Goal: Information Seeking & Learning: Learn about a topic

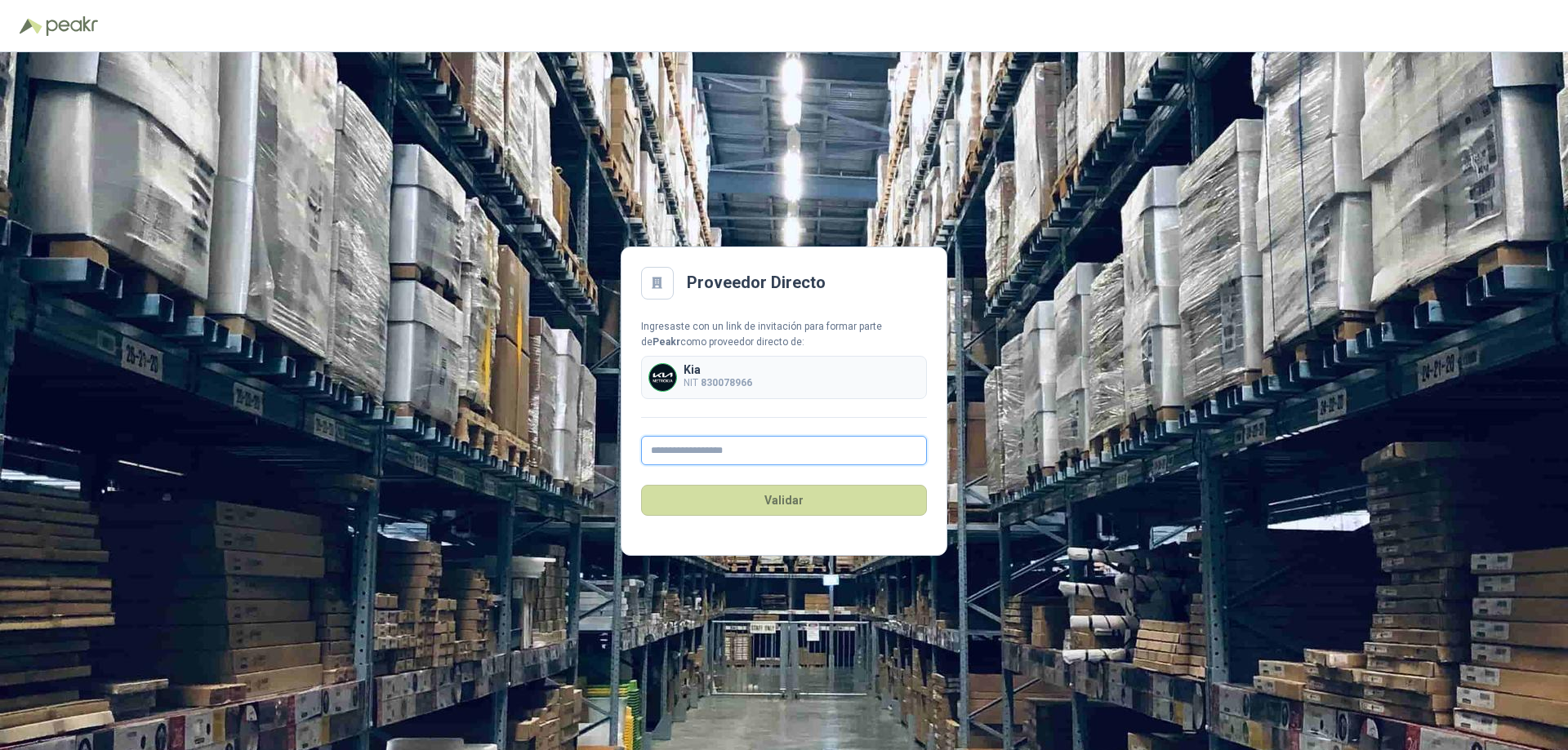
drag, startPoint x: 707, startPoint y: 452, endPoint x: 704, endPoint y: 440, distance: 12.4
click at [705, 444] on input "text" at bounding box center [784, 451] width 286 height 29
type input "**********"
click at [799, 500] on button "Validar" at bounding box center [784, 501] width 286 height 31
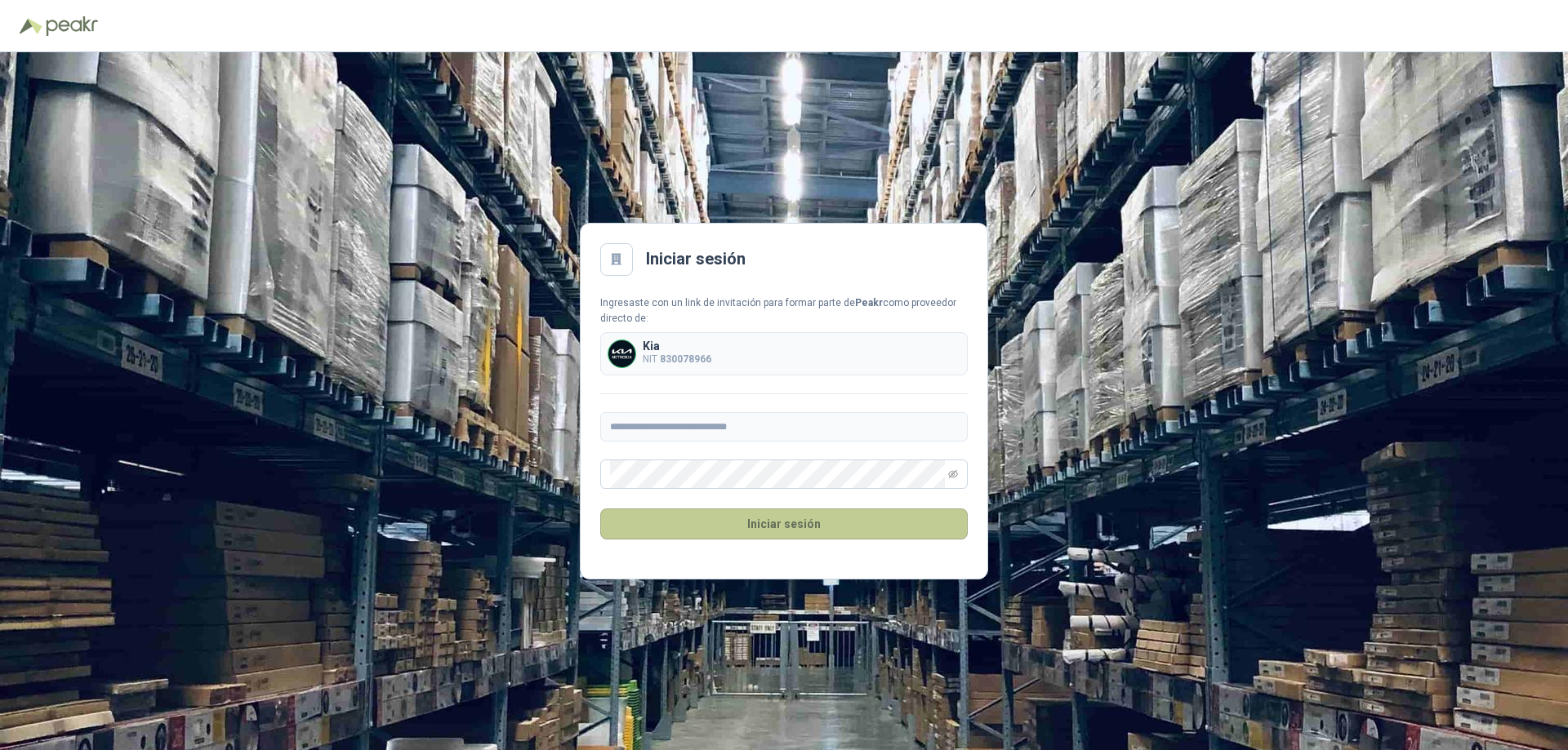
click at [824, 526] on button "Iniciar sesión" at bounding box center [783, 524] width 367 height 31
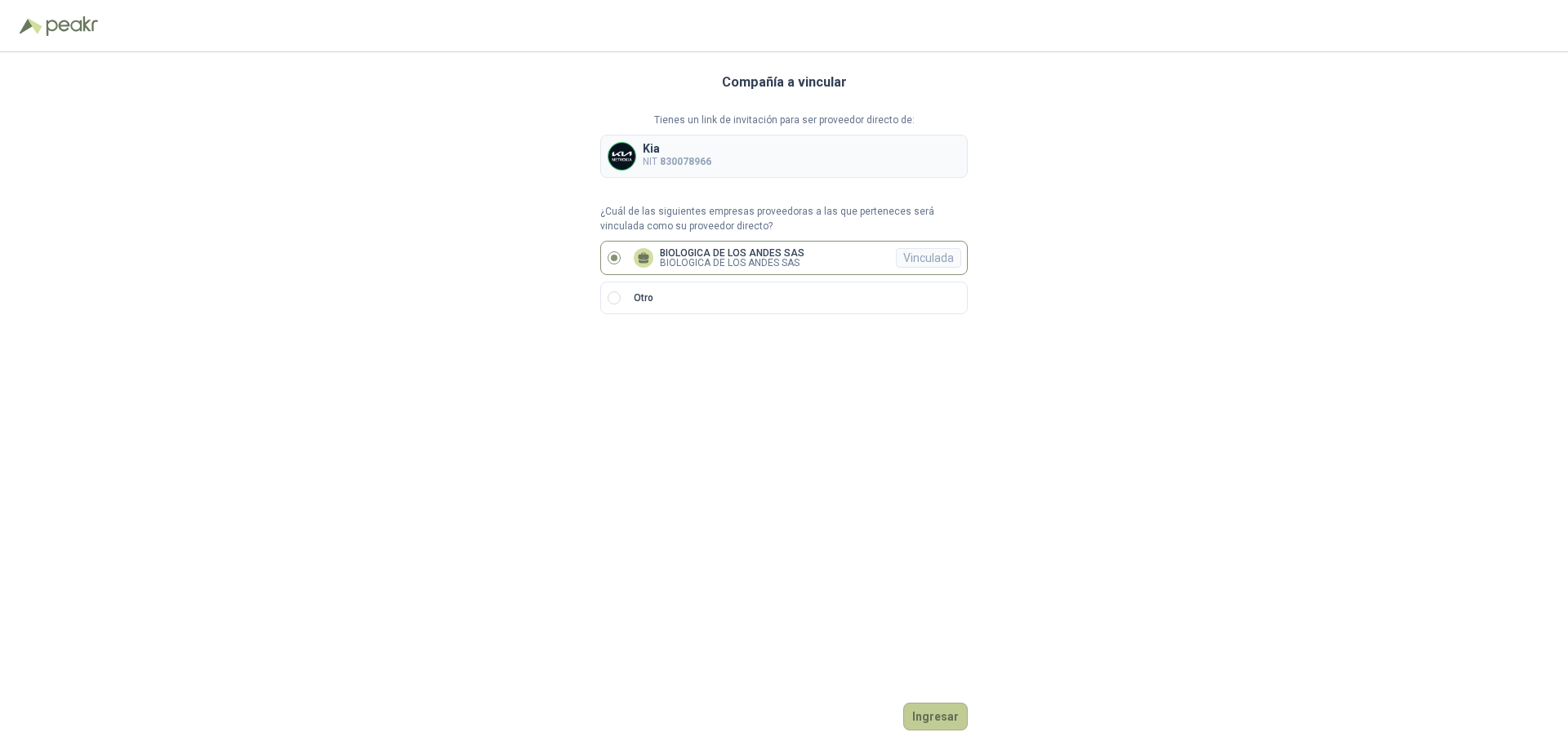
click at [943, 710] on button "Ingresar" at bounding box center [935, 716] width 65 height 28
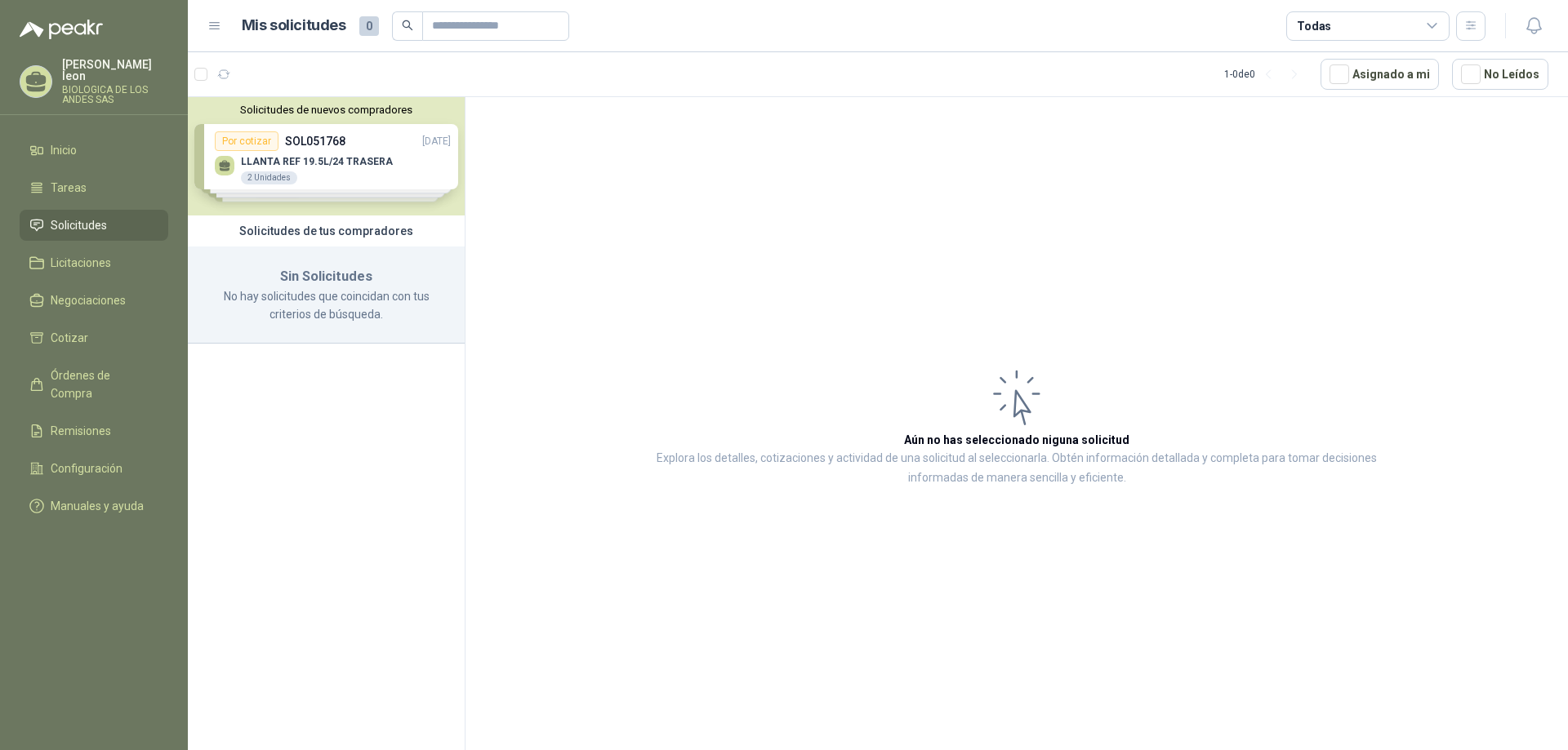
click at [320, 164] on div "Solicitudes de nuevos compradores Por cotizar SOL051768 [DATE] LLANTA REF 19.5L…" at bounding box center [326, 157] width 277 height 119
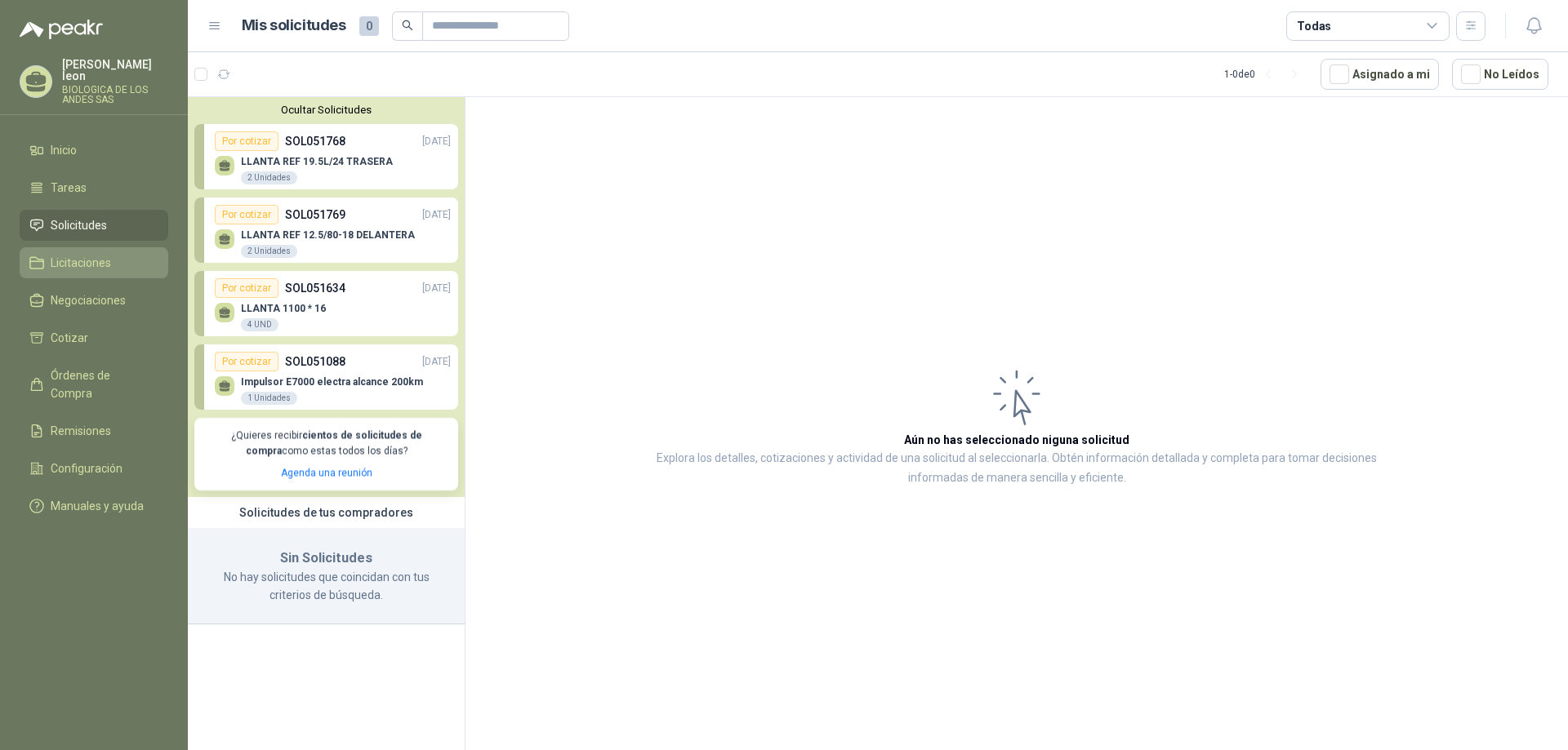
click at [91, 254] on span "Licitaciones" at bounding box center [81, 262] width 60 height 18
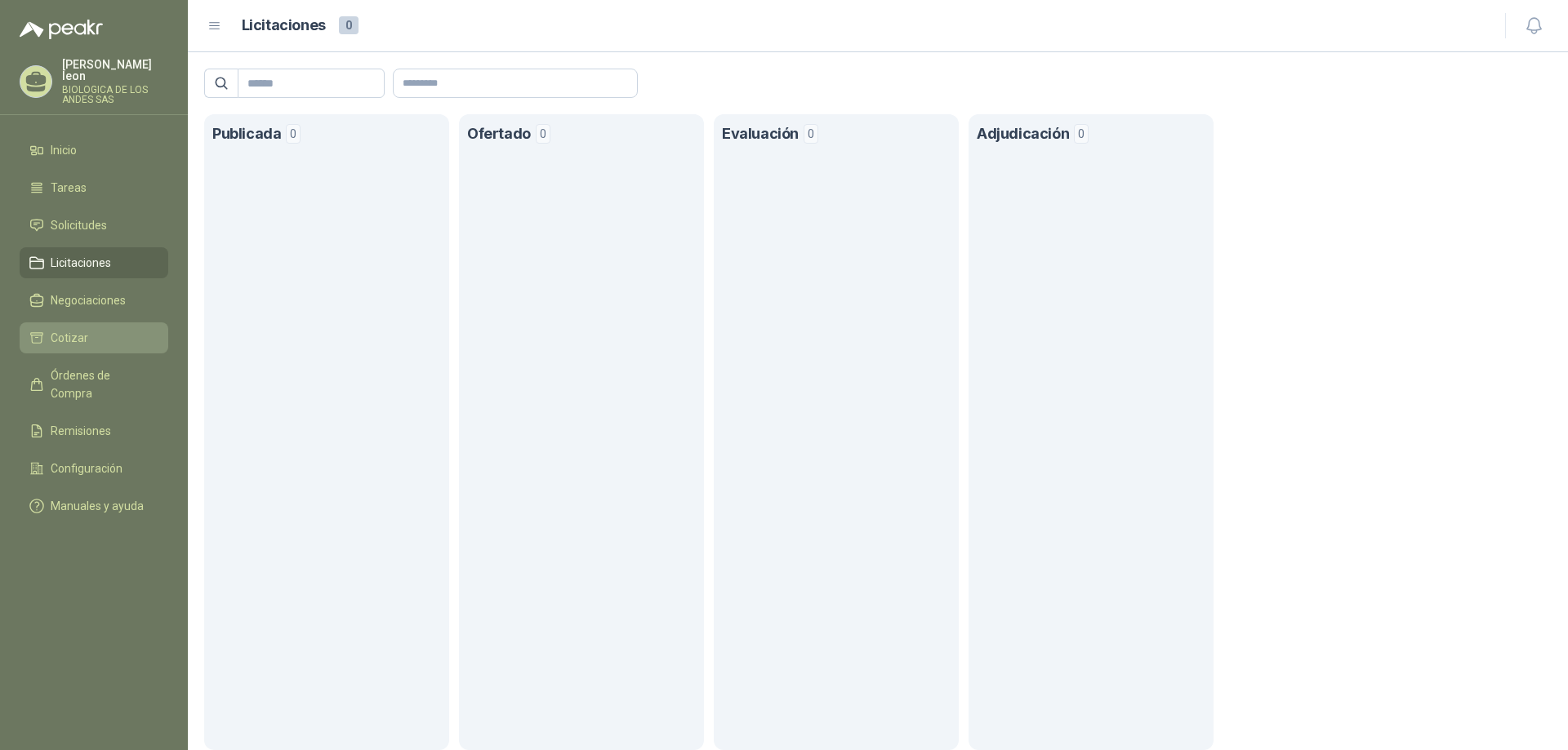
click at [83, 329] on span "Cotizar" at bounding box center [70, 337] width 38 height 18
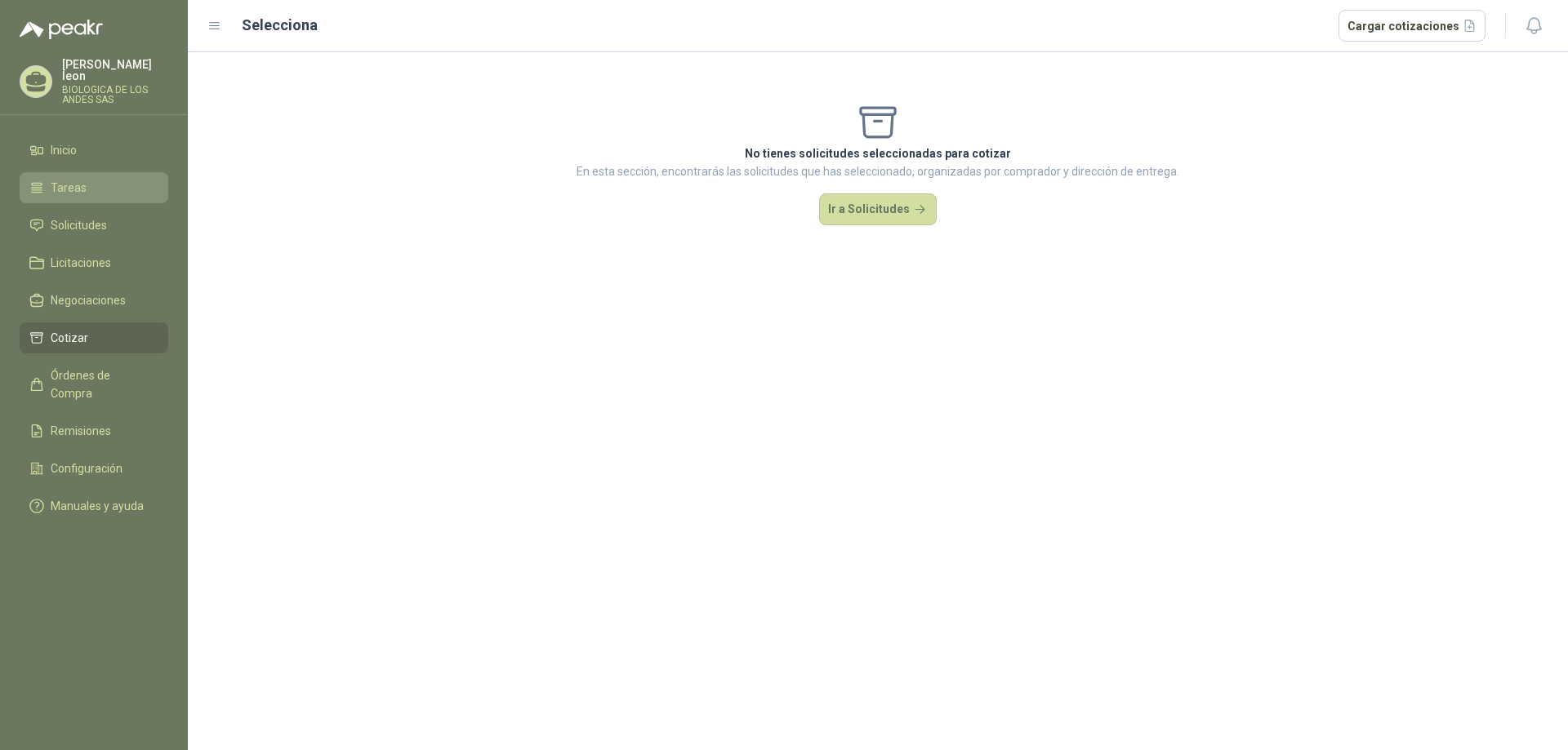
click at [78, 181] on span "Tareas" at bounding box center [69, 188] width 36 height 18
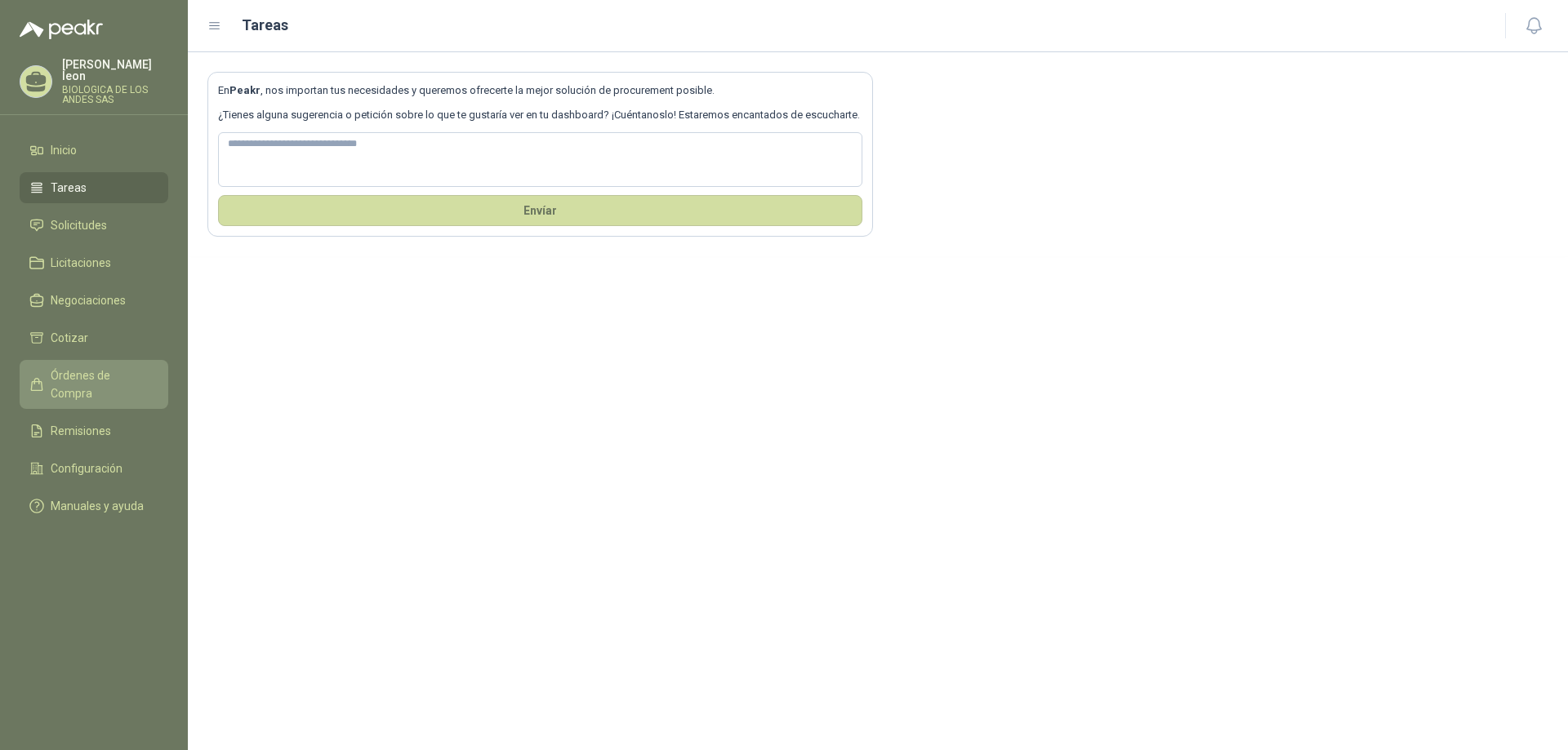
click at [119, 366] on span "Órdenes de Compra" at bounding box center [102, 384] width 102 height 36
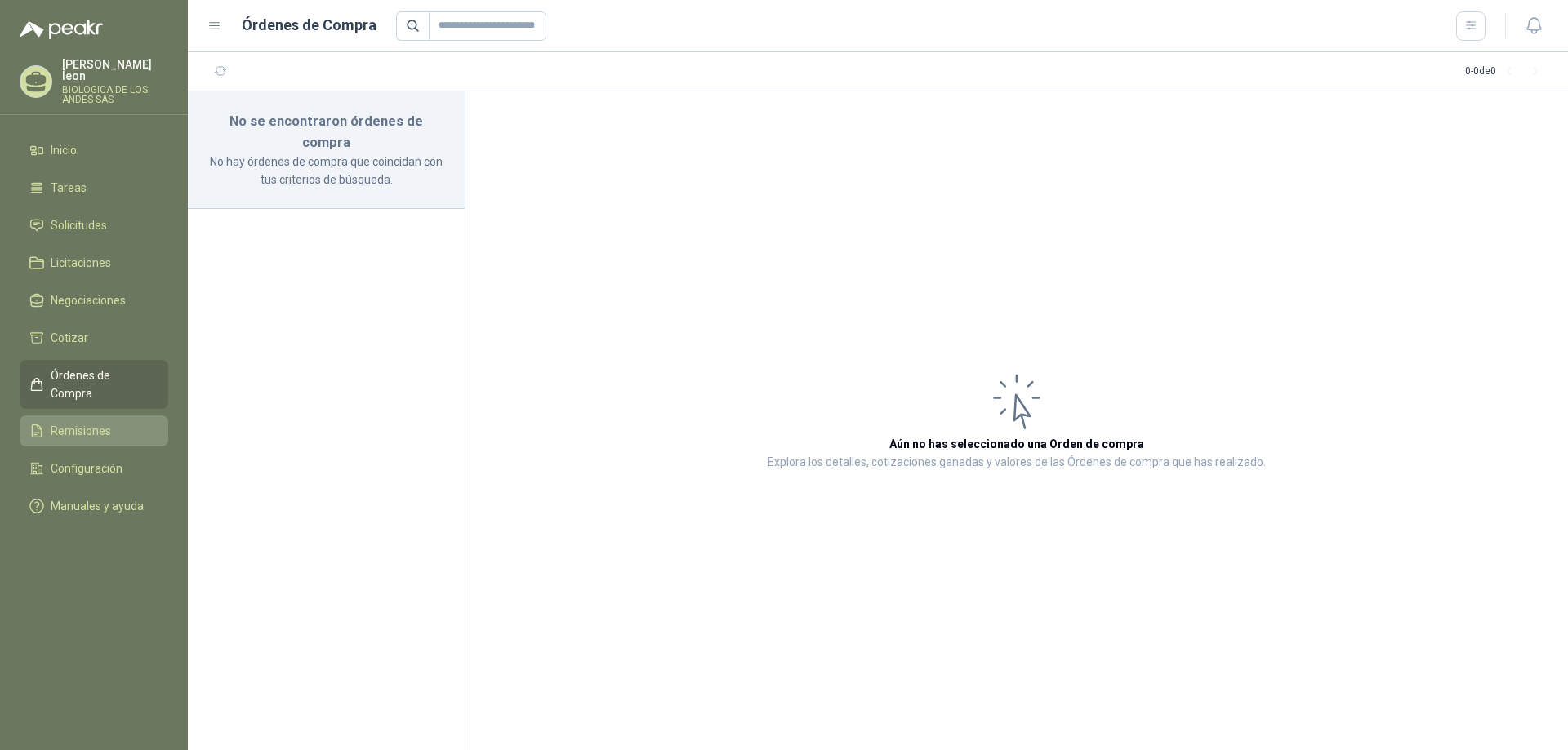
click at [96, 421] on span "Remisiones" at bounding box center [81, 430] width 60 height 18
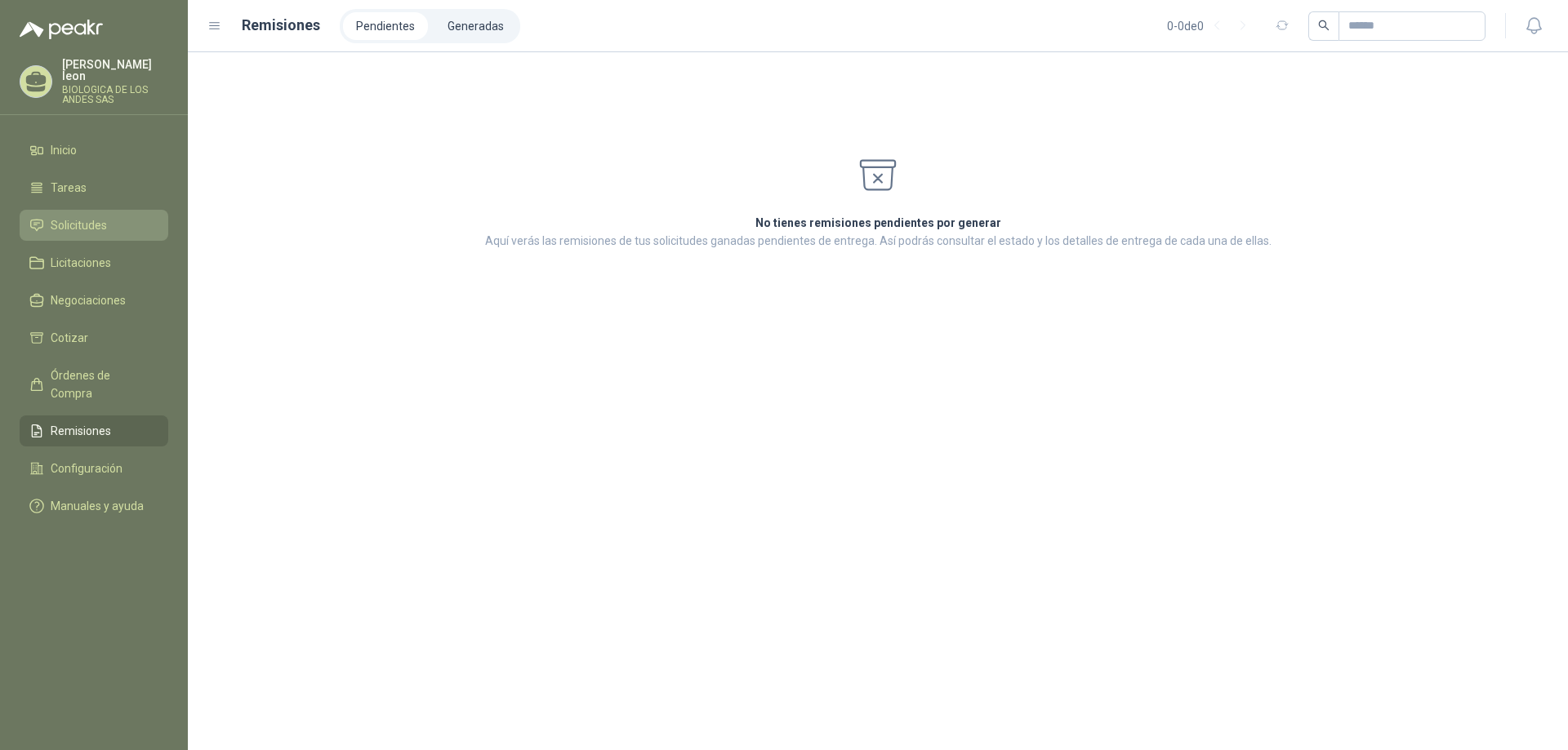
click at [78, 216] on span "Solicitudes" at bounding box center [78, 224] width 56 height 18
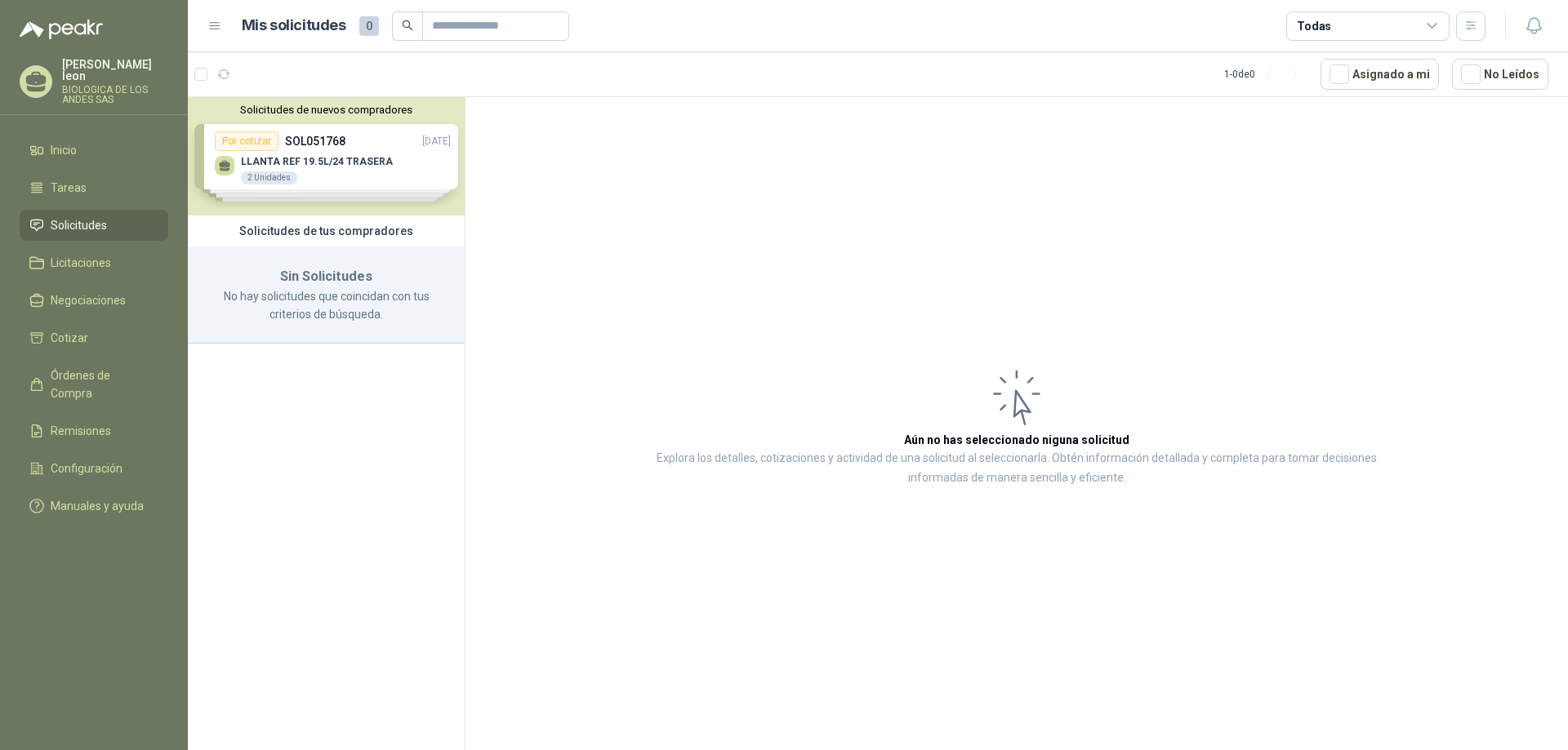
click at [303, 167] on div "Solicitudes de nuevos compradores Por cotizar SOL051768 [DATE] LLANTA REF 19.5L…" at bounding box center [326, 157] width 277 height 119
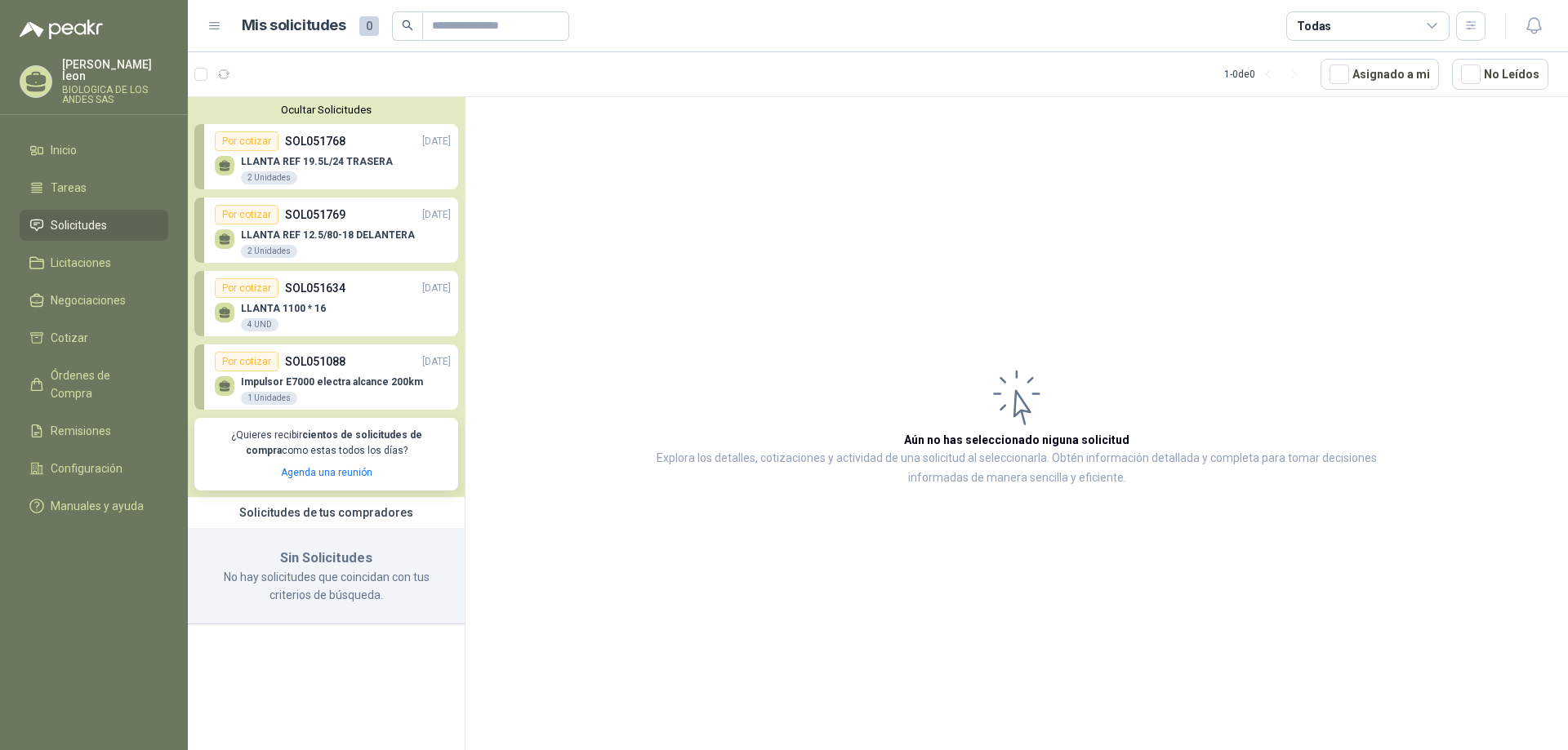
click at [344, 383] on p "Impulsor E7000 electra alcance 200km" at bounding box center [332, 381] width 182 height 11
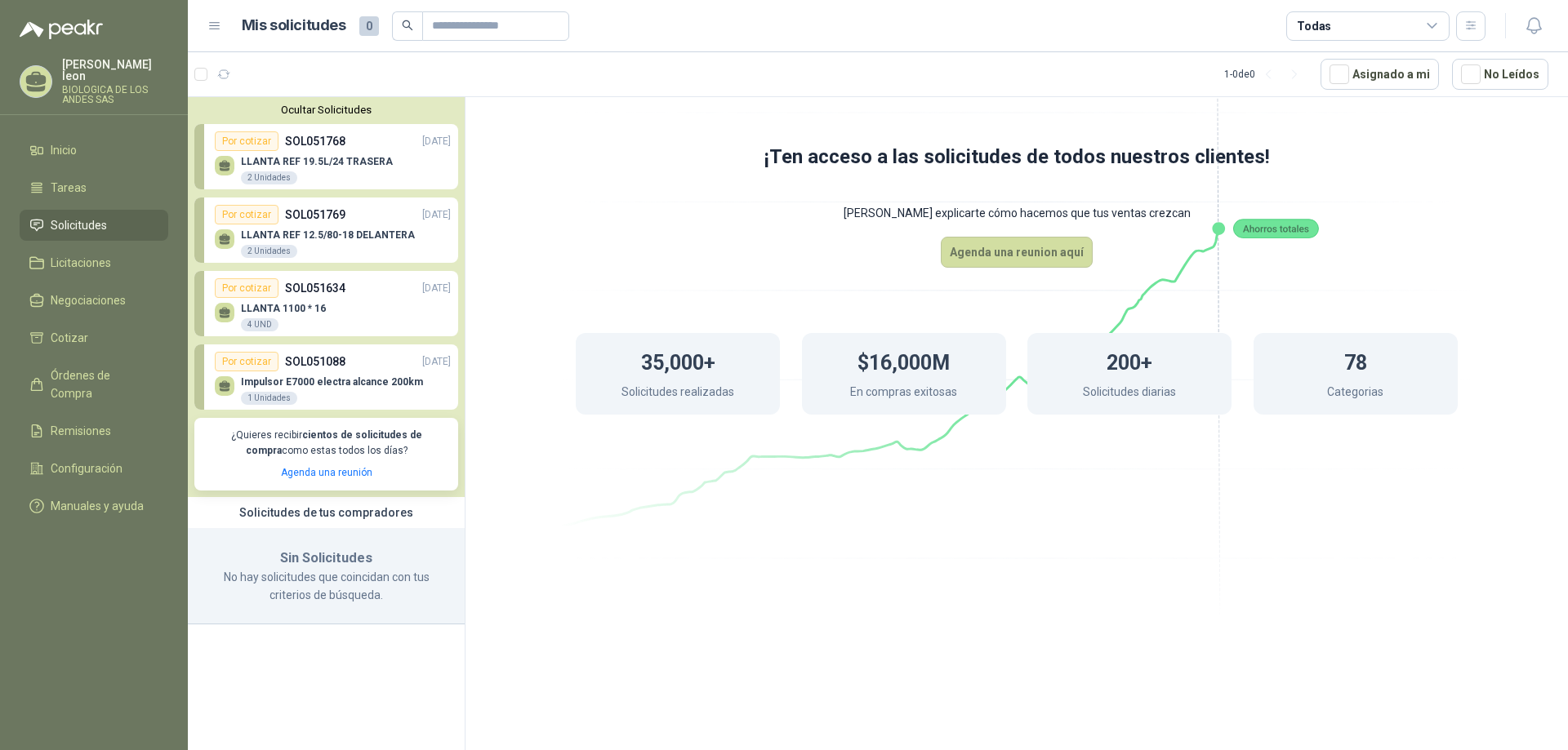
click at [330, 157] on p "LLANTA REF 19.5L/24 TRASERA" at bounding box center [317, 161] width 151 height 11
click at [238, 139] on div "Por cotizar" at bounding box center [247, 141] width 64 height 20
click at [244, 139] on div "Por cotizar" at bounding box center [247, 141] width 64 height 20
click at [241, 163] on p "LLANTA REF 19.5L/24 TRASERA" at bounding box center [317, 161] width 151 height 11
click at [264, 162] on p "LLANTA REF 19.5L/24 TRASERA" at bounding box center [317, 161] width 151 height 11
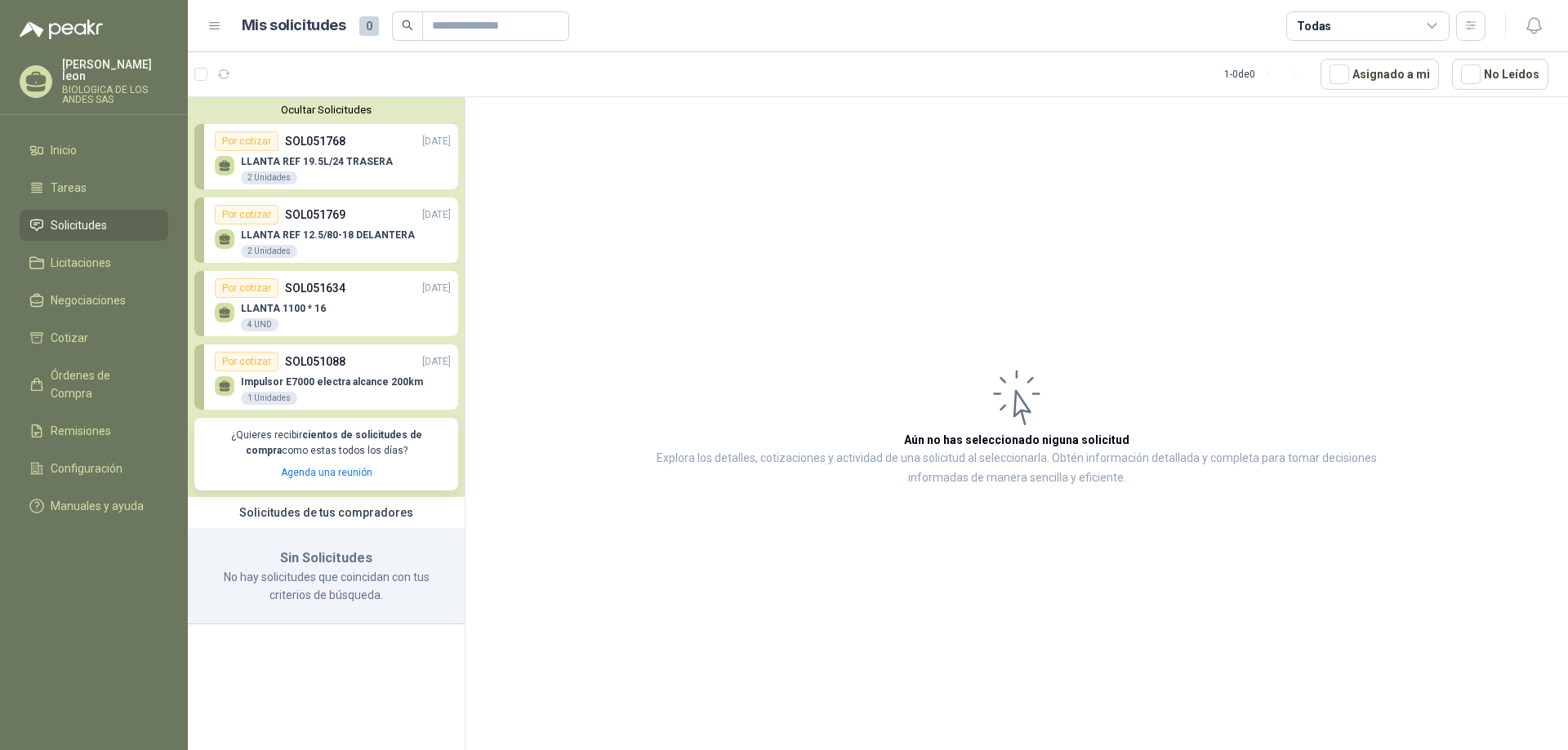
click at [293, 154] on div "LLANTA REF 19.5L/24 TRASERA 2 Unidades" at bounding box center [333, 169] width 236 height 34
click at [244, 140] on div "Por cotizar" at bounding box center [247, 141] width 64 height 20
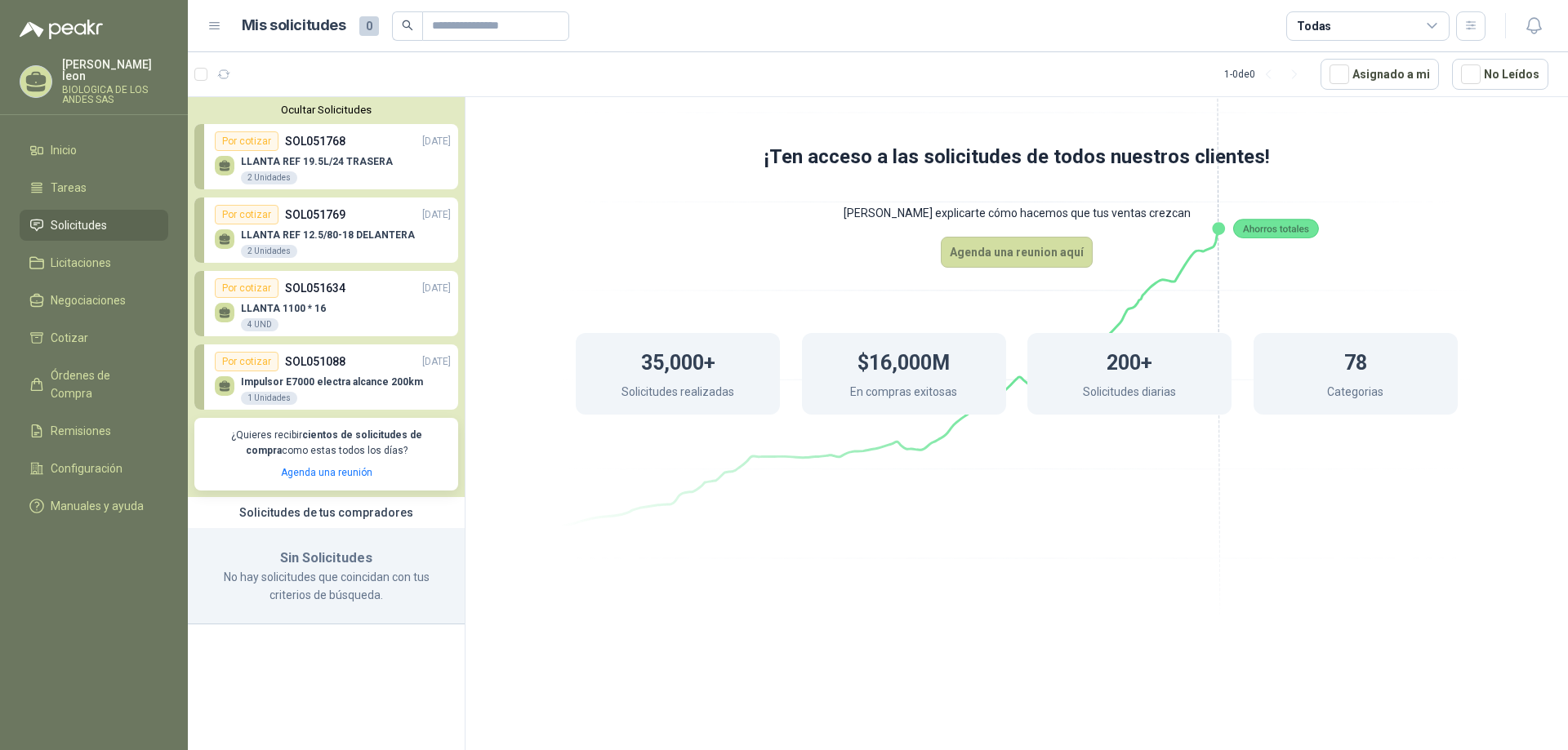
click at [239, 215] on div "Por cotizar" at bounding box center [247, 214] width 64 height 20
click at [268, 253] on div "2 Unidades" at bounding box center [269, 251] width 56 height 13
click at [321, 216] on p "SOL051769" at bounding box center [315, 214] width 60 height 18
drag, startPoint x: 314, startPoint y: 237, endPoint x: 304, endPoint y: 226, distance: 14.9
click at [314, 234] on p "LLANTA REF 12.5/80-18 DELANTERA" at bounding box center [328, 235] width 174 height 11
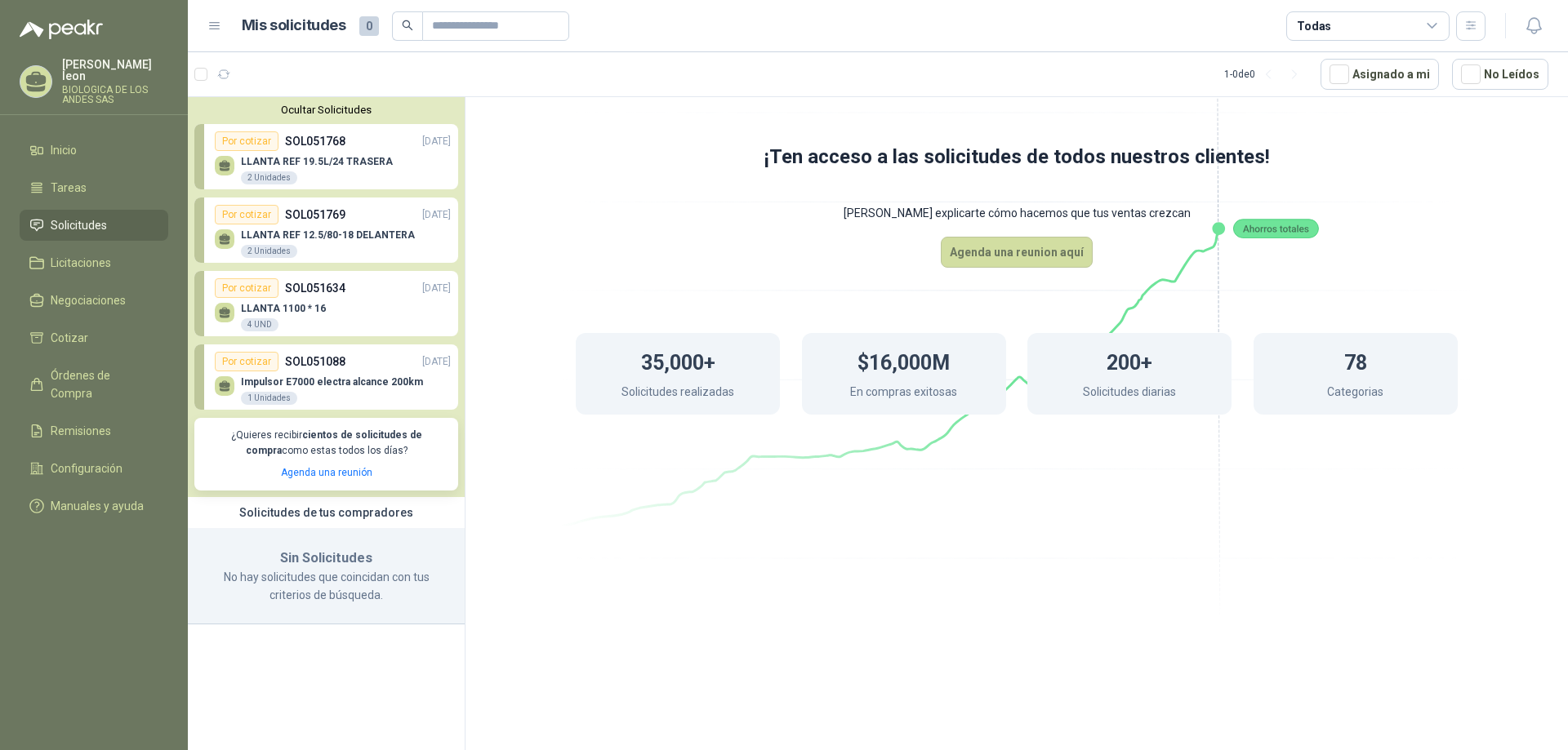
click at [329, 509] on div "Solicitudes de tus compradores" at bounding box center [326, 513] width 277 height 31
click at [329, 513] on div "Solicitudes de tus compradores" at bounding box center [326, 513] width 277 height 31
click at [67, 141] on span "Inicio" at bounding box center [64, 150] width 26 height 18
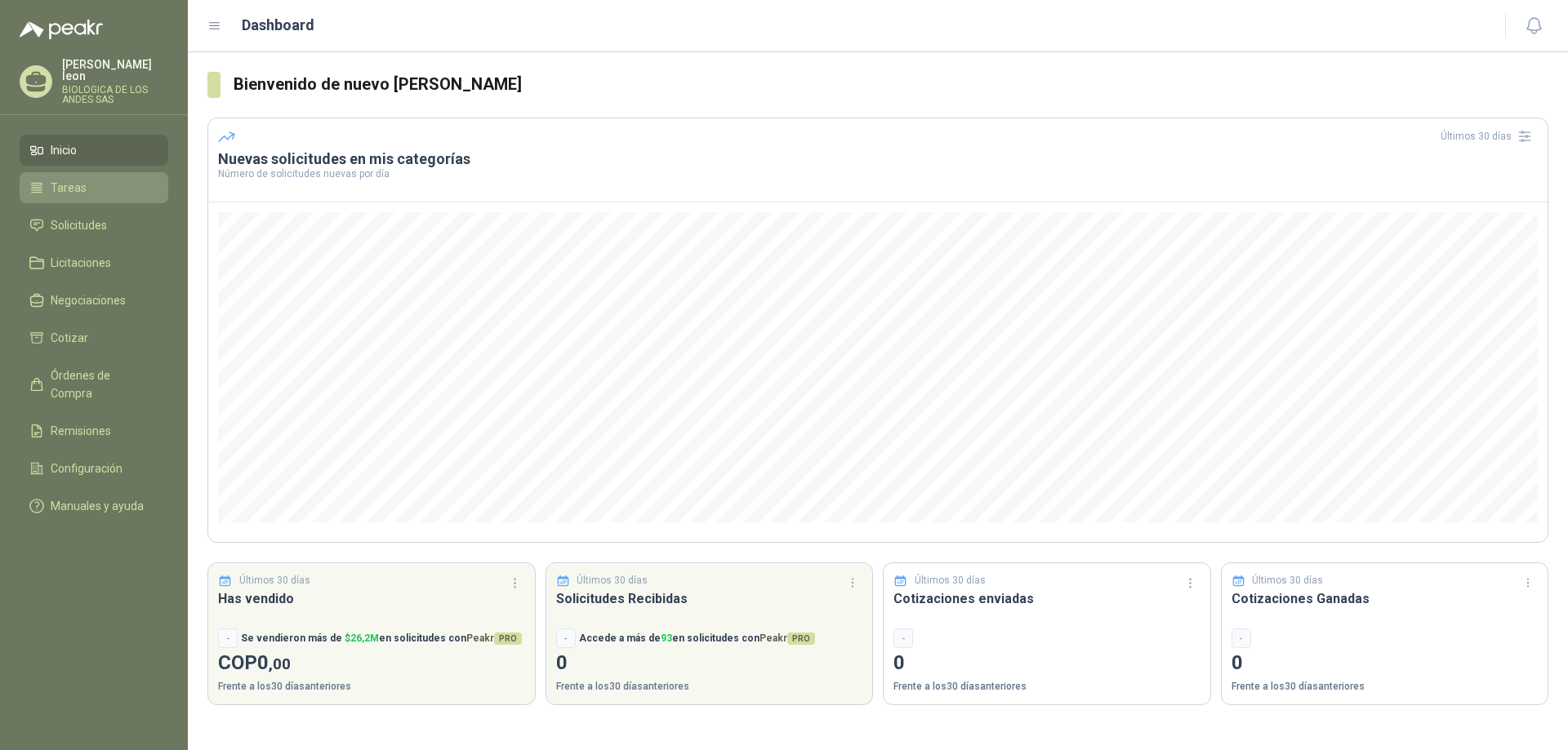
click at [88, 179] on li "Tareas" at bounding box center [94, 188] width 129 height 18
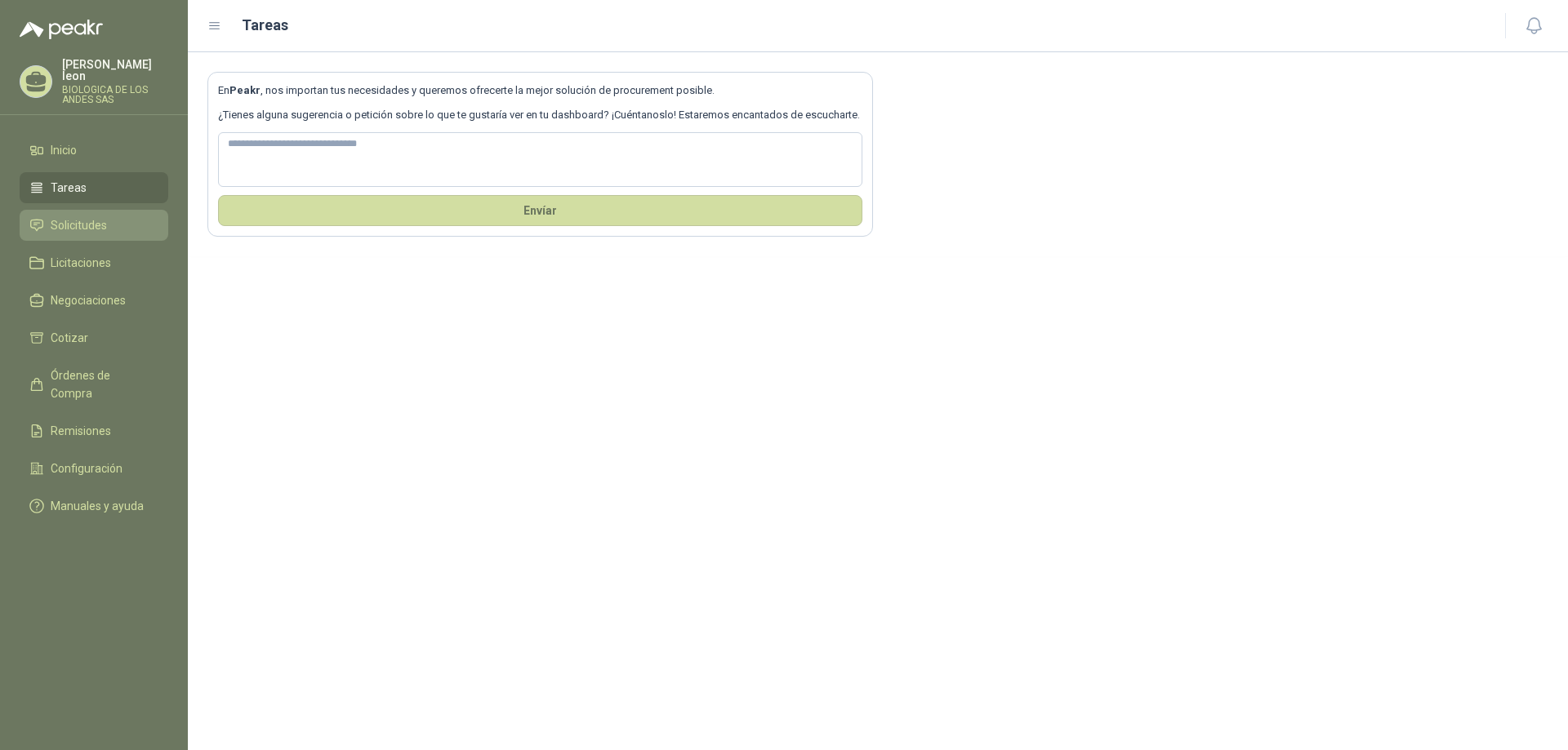
click at [103, 216] on span "Solicitudes" at bounding box center [78, 224] width 56 height 18
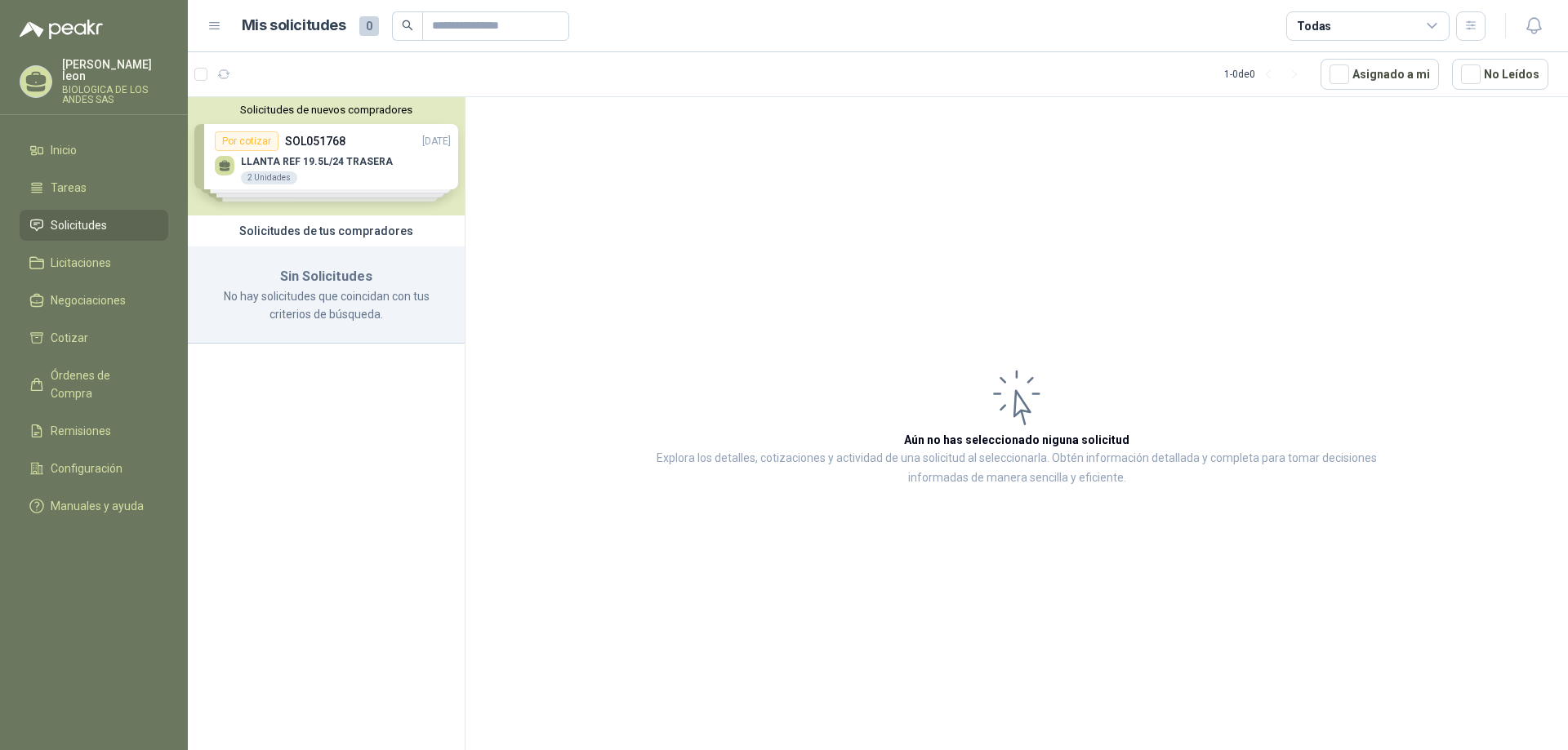
click at [304, 148] on div "Solicitudes de nuevos compradores Por cotizar SOL051768 [DATE] LLANTA REF 19.5L…" at bounding box center [326, 157] width 277 height 119
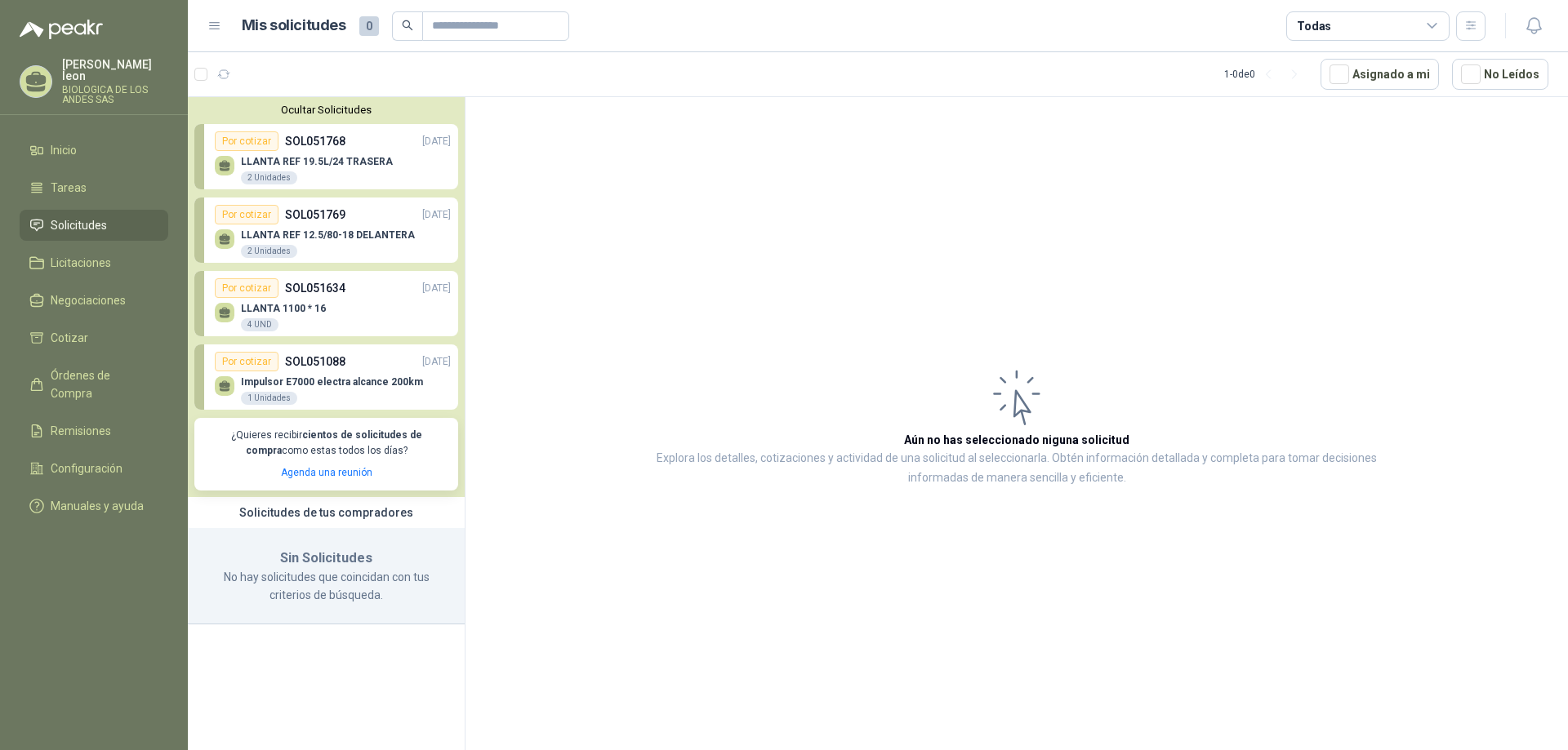
click at [344, 224] on div "Por cotizar SOL051769 [DATE]" at bounding box center [333, 214] width 236 height 20
